Goal: Check status: Check status

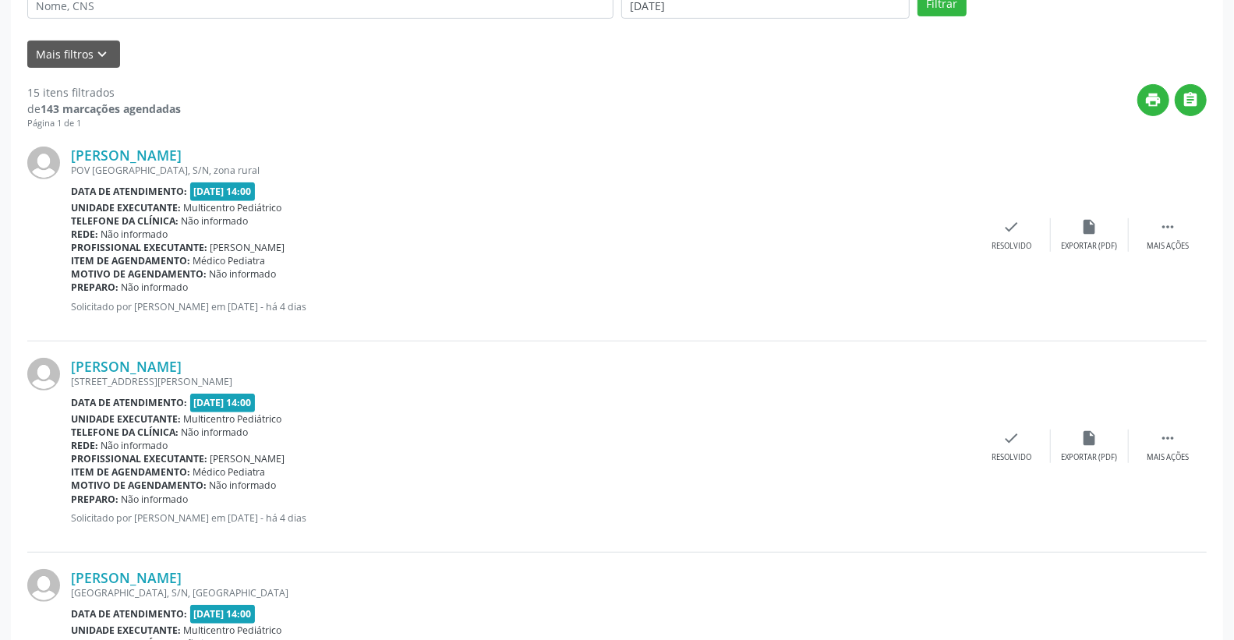
scroll to position [333, 0]
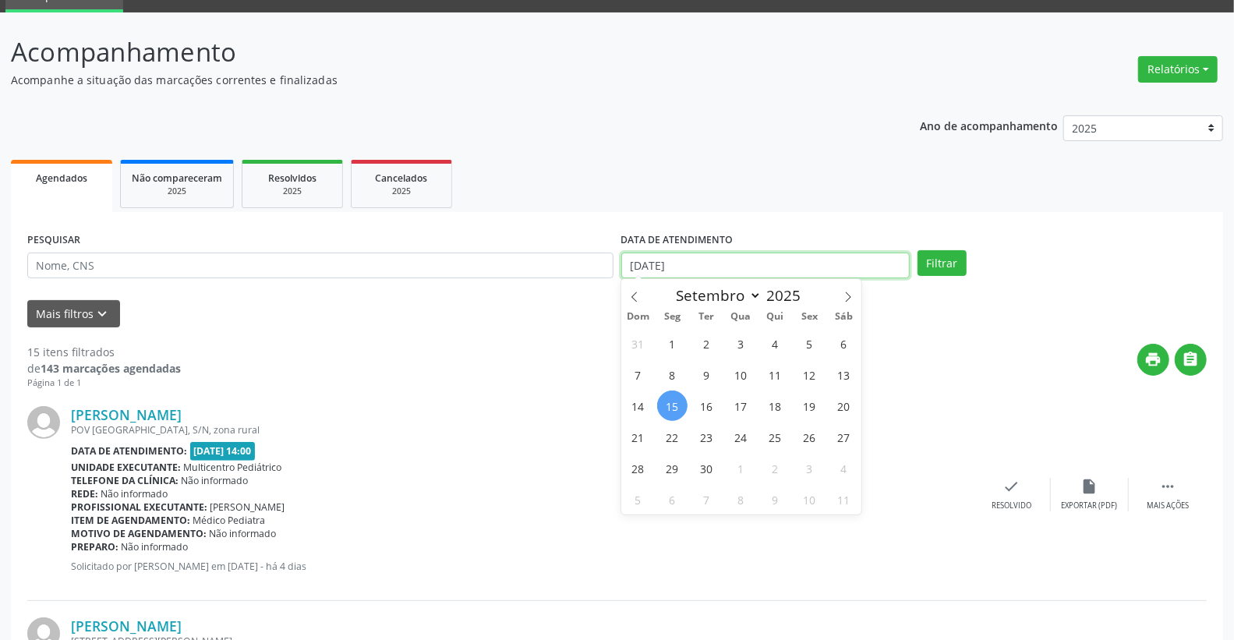
click at [737, 262] on input "[DATE]" at bounding box center [765, 266] width 289 height 27
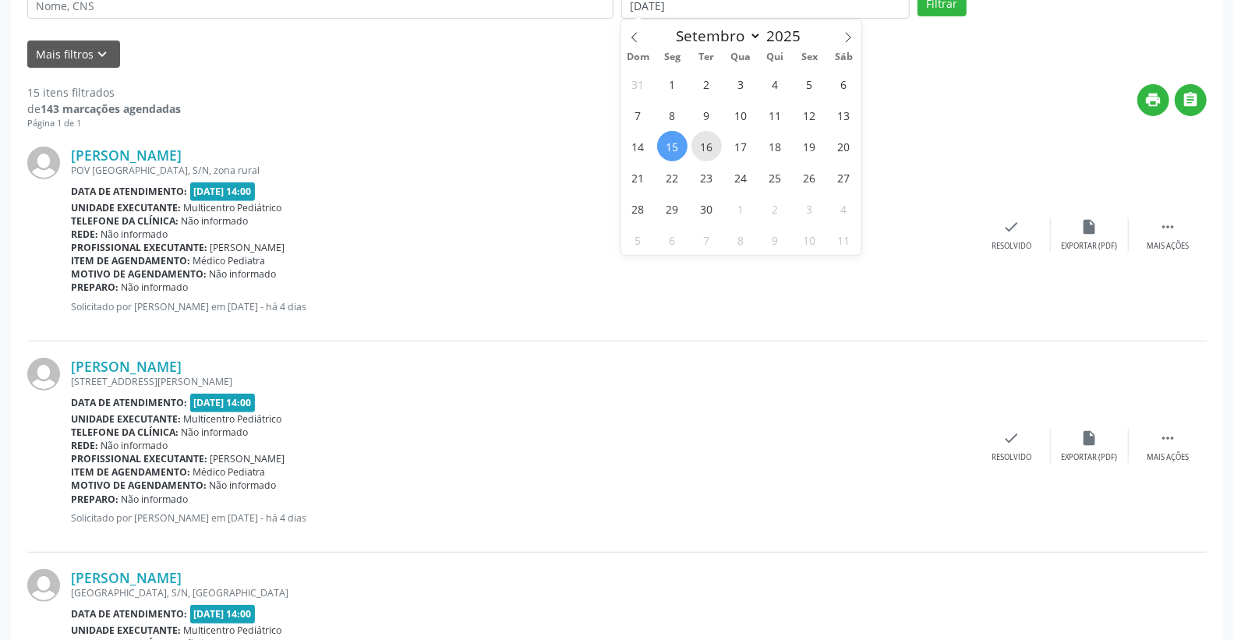
click at [707, 146] on span "16" at bounding box center [707, 146] width 30 height 30
type input "[DATE]"
click at [702, 153] on span "16" at bounding box center [707, 146] width 30 height 30
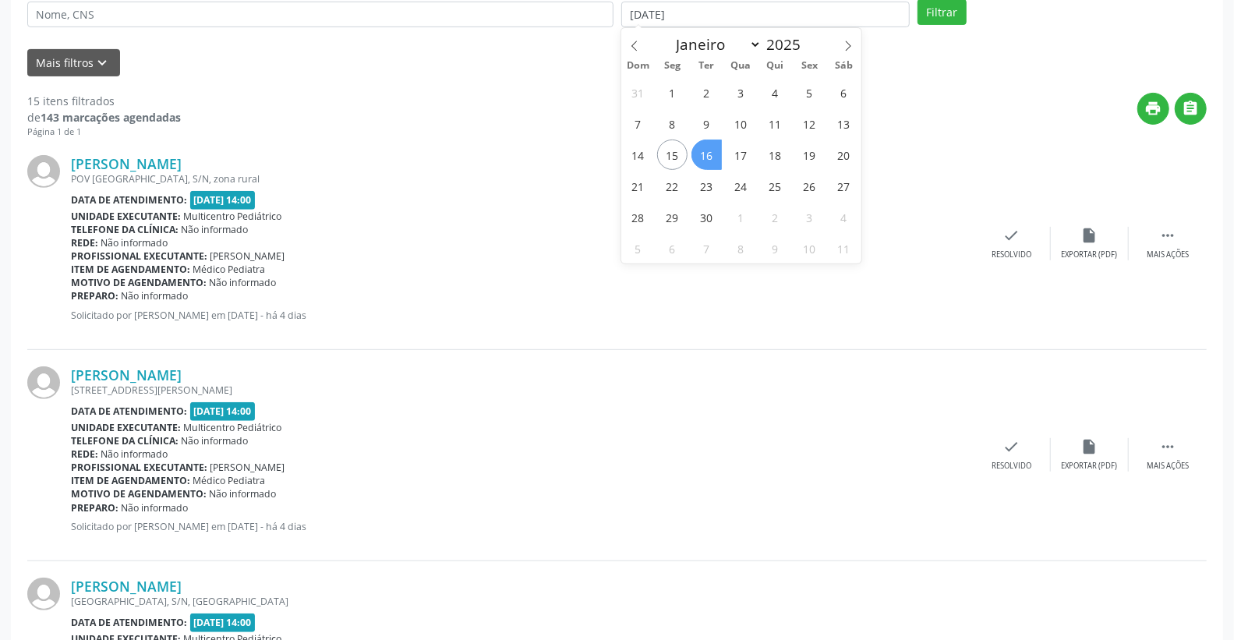
click at [702, 155] on div "[PERSON_NAME]" at bounding box center [522, 163] width 902 height 17
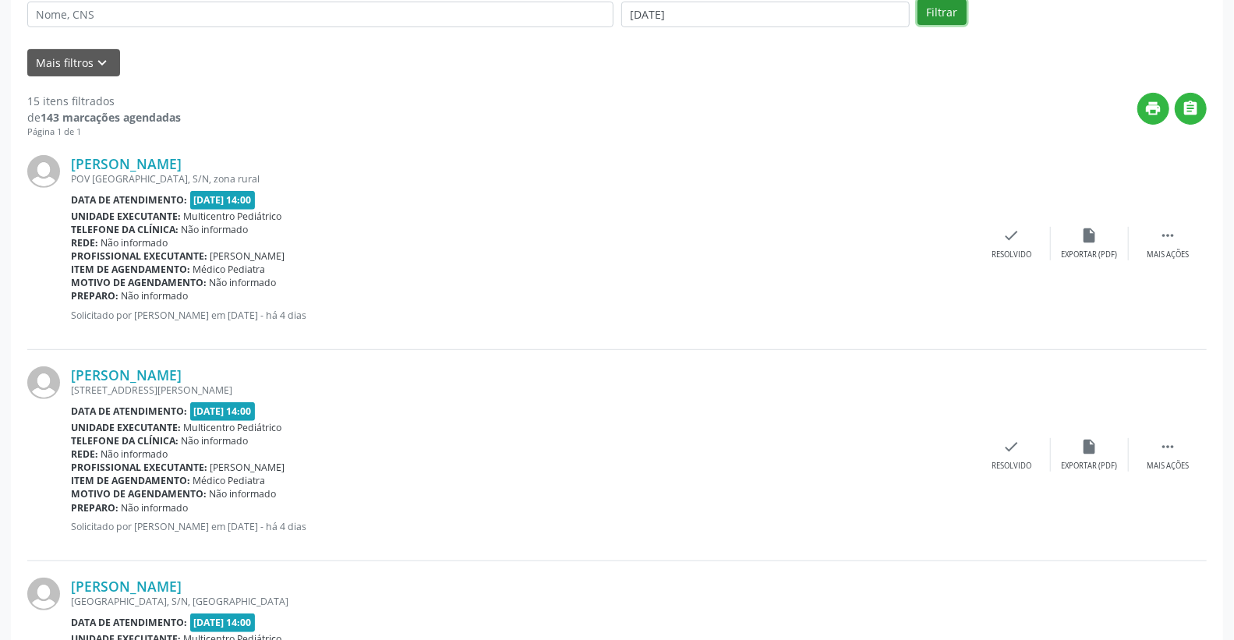
click at [940, 17] on button "Filtrar" at bounding box center [942, 12] width 49 height 27
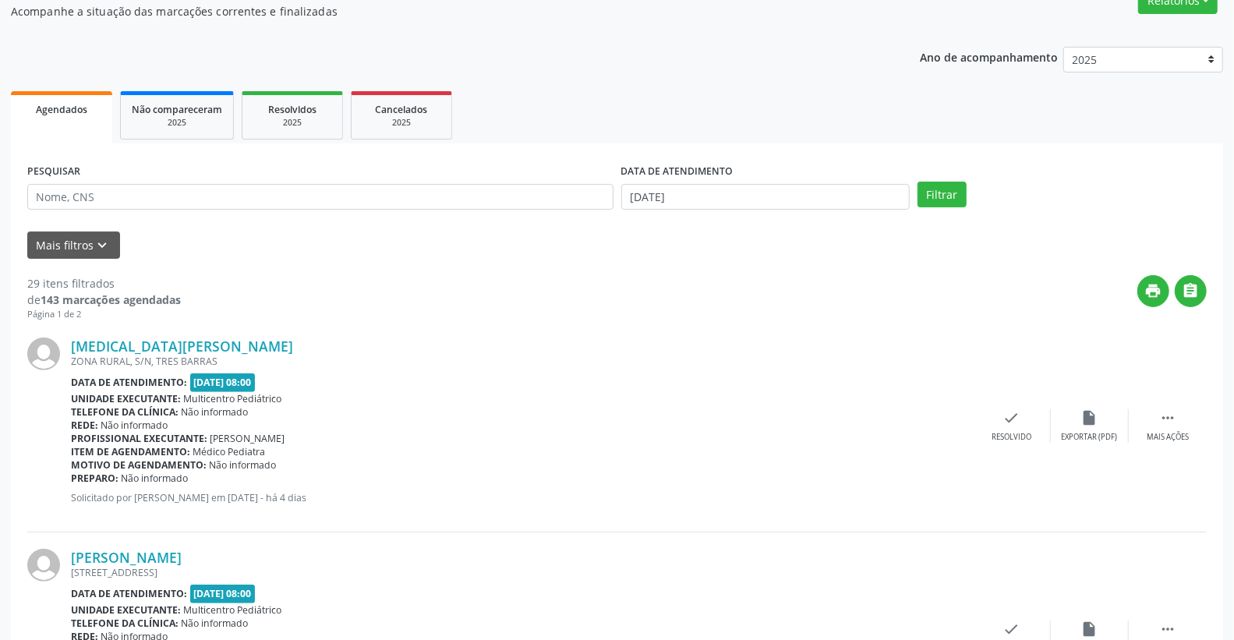
scroll to position [115, 0]
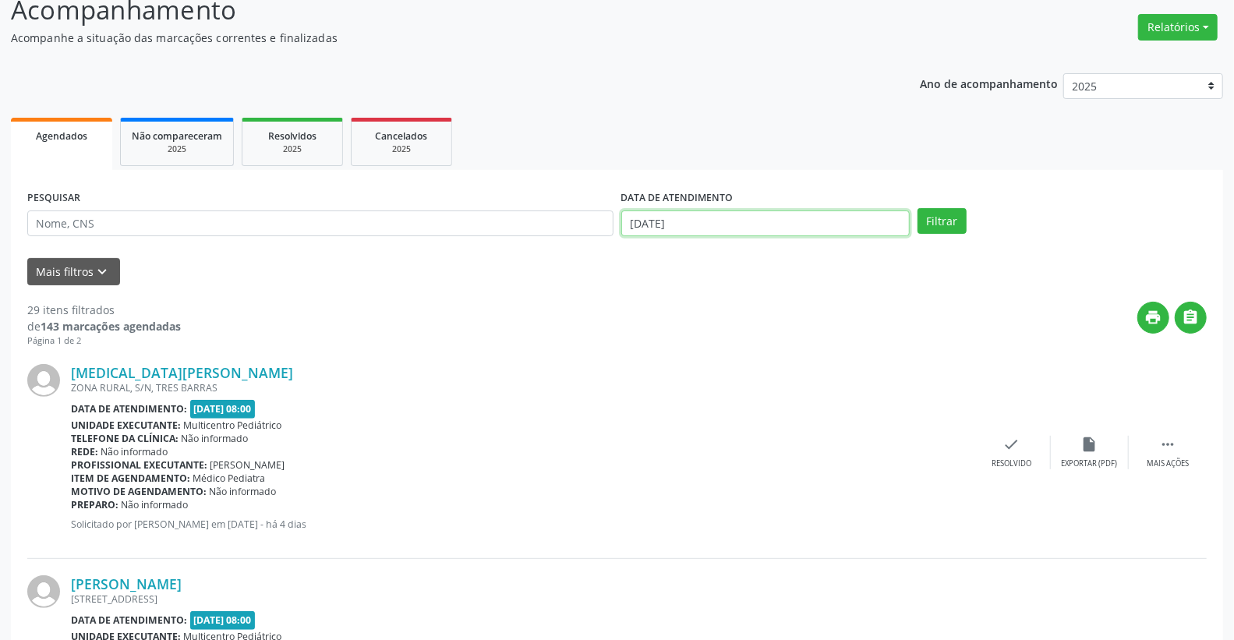
click at [707, 229] on input "[DATE]" at bounding box center [765, 224] width 289 height 27
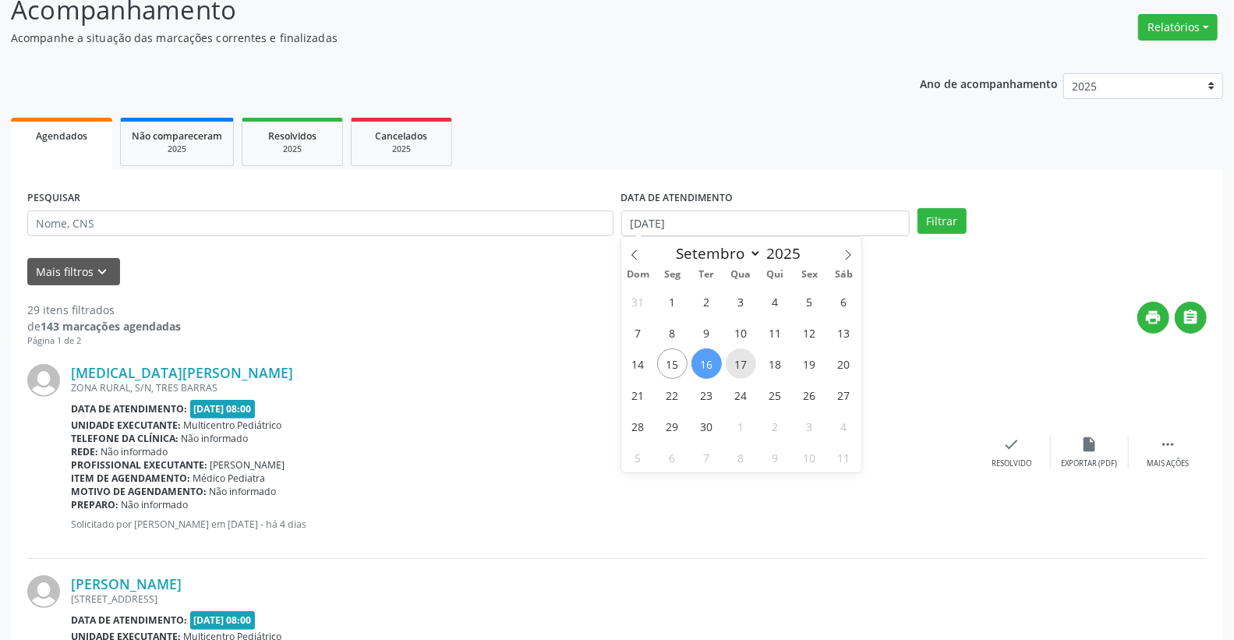
click at [745, 360] on span "17" at bounding box center [741, 364] width 30 height 30
type input "17/09/2025"
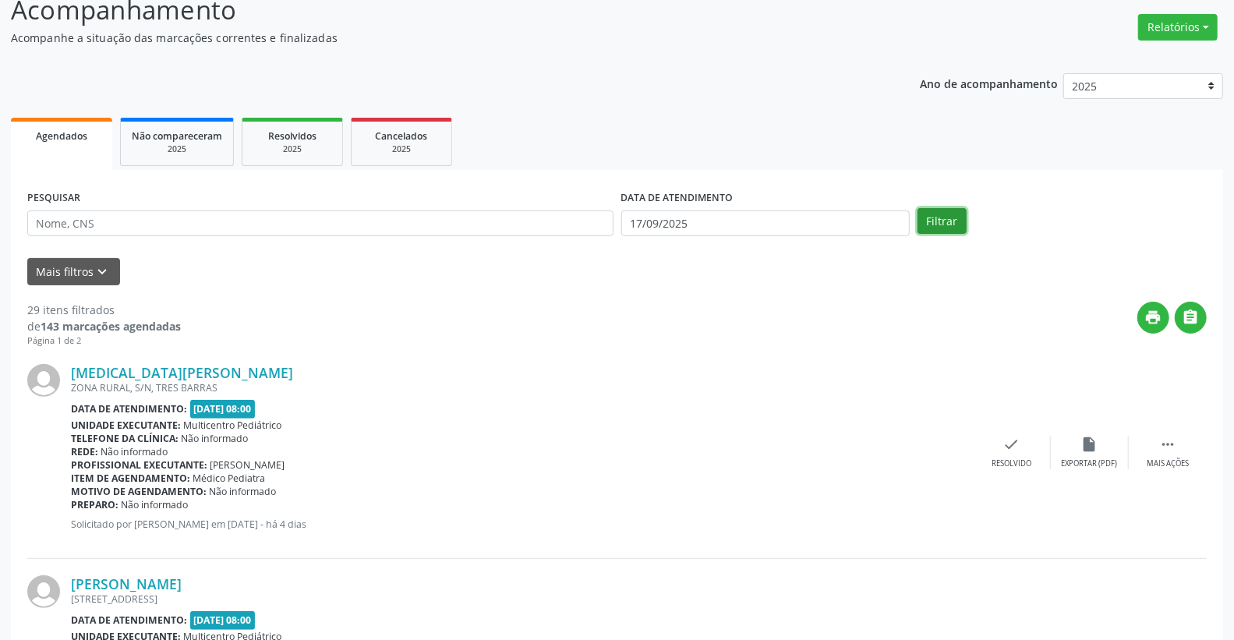
click at [951, 209] on button "Filtrar" at bounding box center [942, 221] width 49 height 27
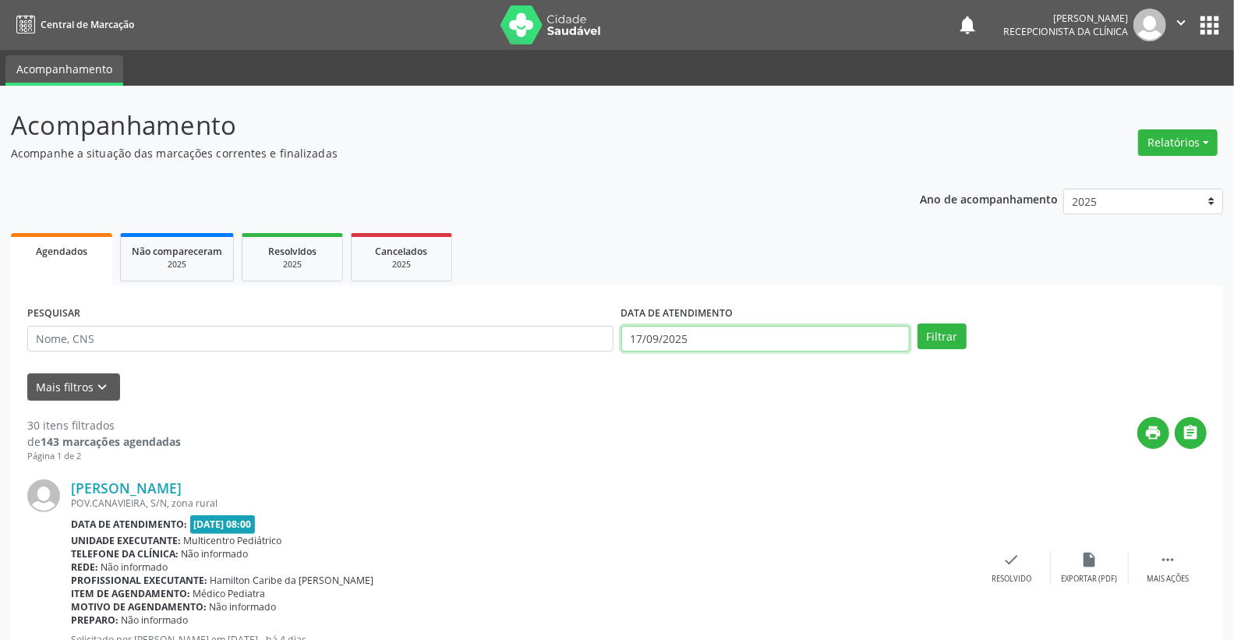
click at [733, 333] on input "17/09/2025" at bounding box center [765, 339] width 289 height 27
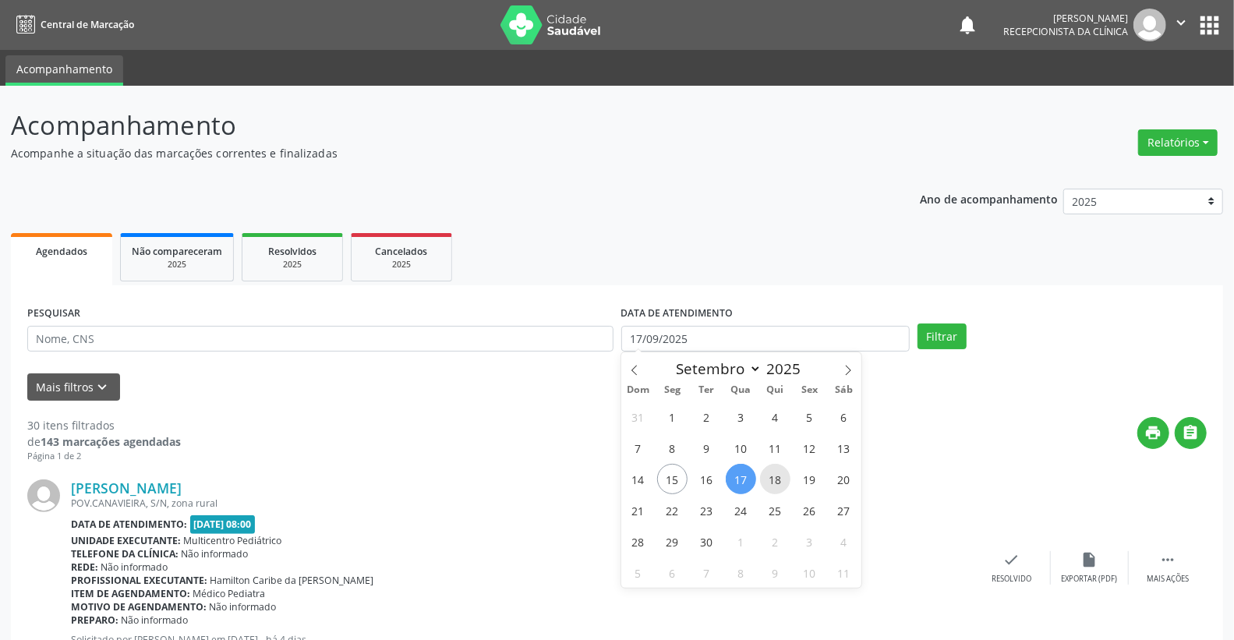
click at [780, 487] on span "18" at bounding box center [775, 479] width 30 height 30
type input "[DATE]"
click at [780, 487] on span "18" at bounding box center [775, 479] width 30 height 30
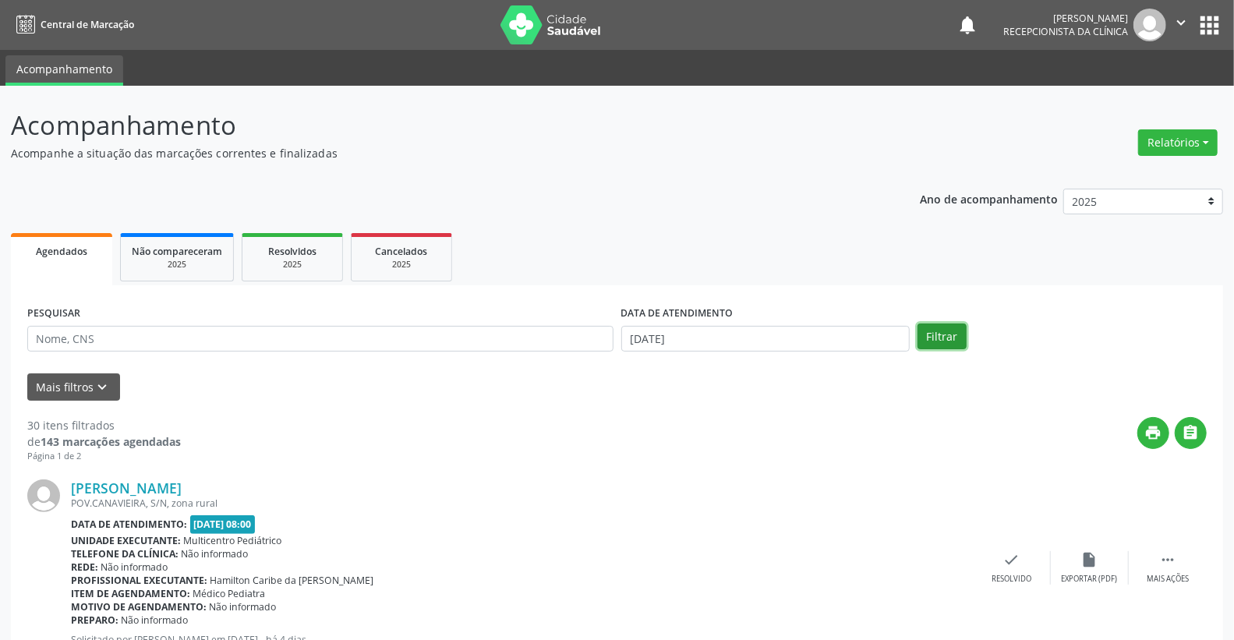
click at [944, 333] on button "Filtrar" at bounding box center [942, 337] width 49 height 27
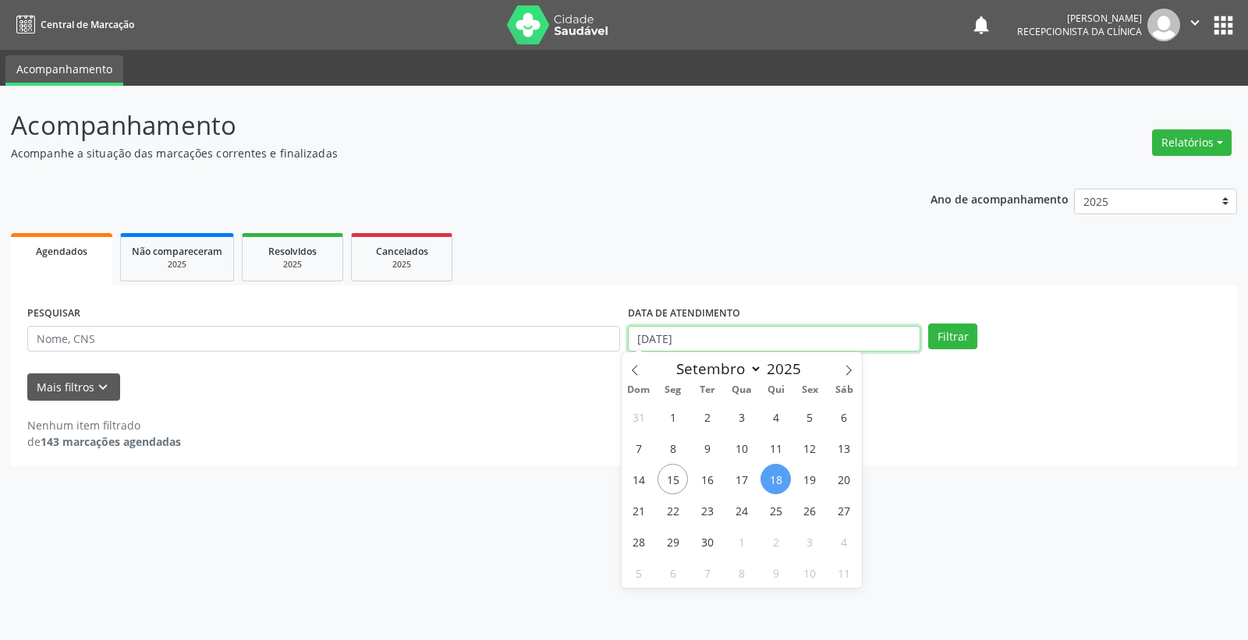
click at [721, 338] on input "[DATE]" at bounding box center [774, 339] width 292 height 27
click at [812, 476] on span "19" at bounding box center [810, 479] width 30 height 30
type input "[DATE]"
click at [812, 476] on span "19" at bounding box center [810, 479] width 30 height 30
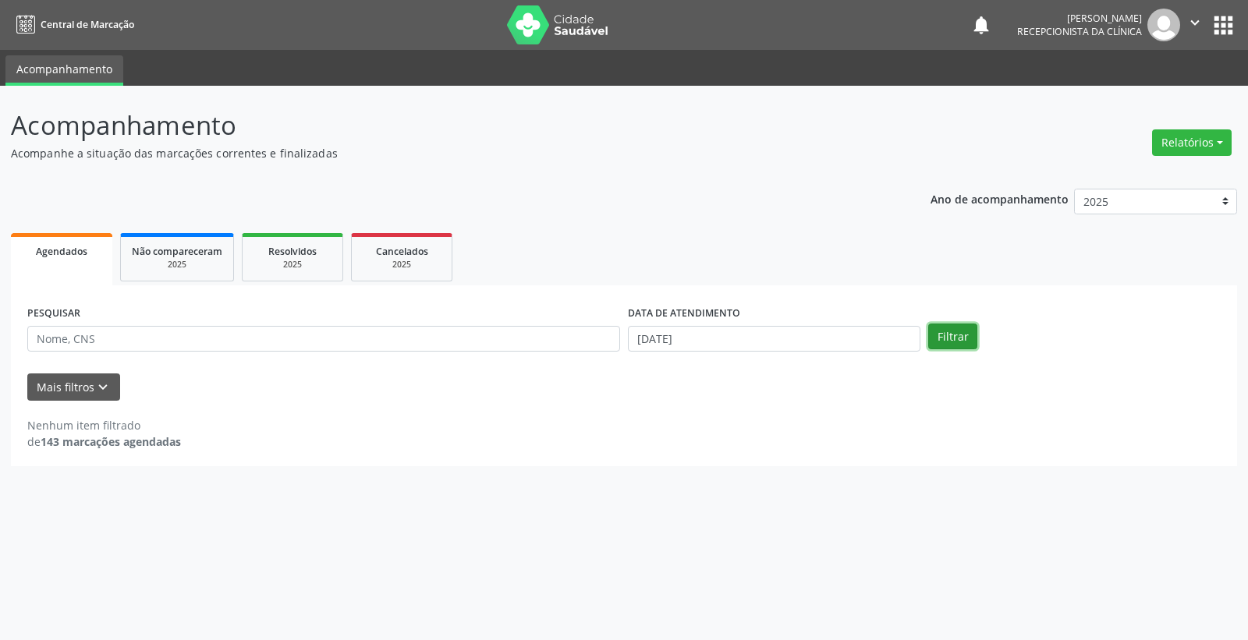
click at [957, 345] on button "Filtrar" at bounding box center [952, 337] width 49 height 27
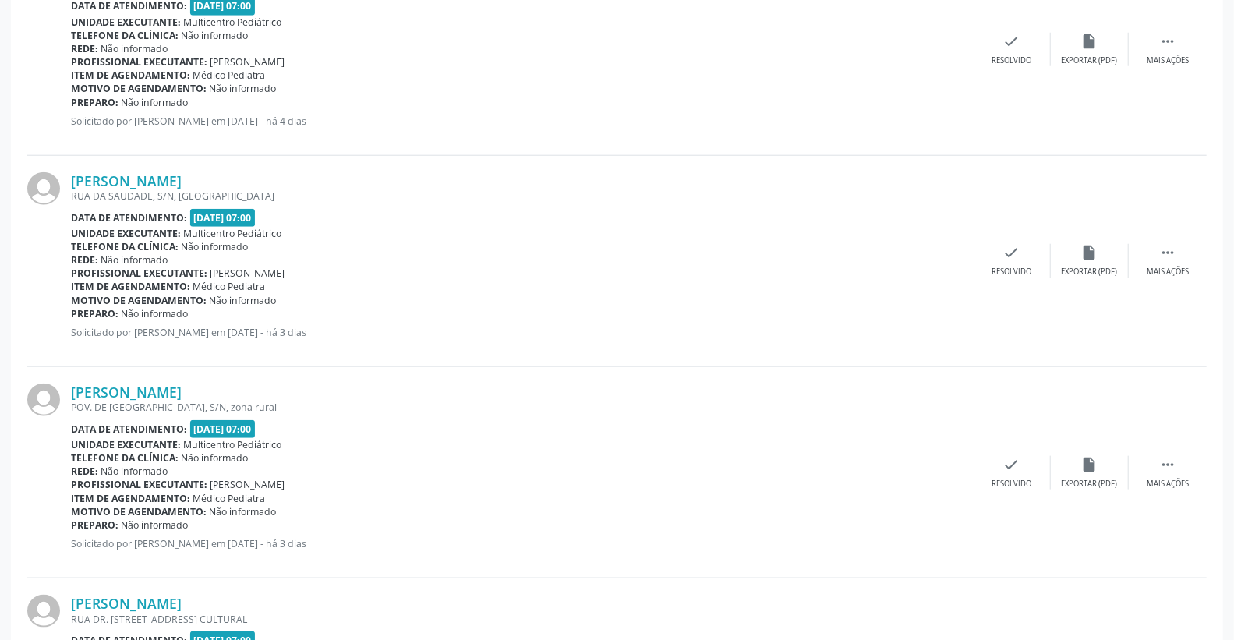
scroll to position [1039, 0]
